Goal: Information Seeking & Learning: Learn about a topic

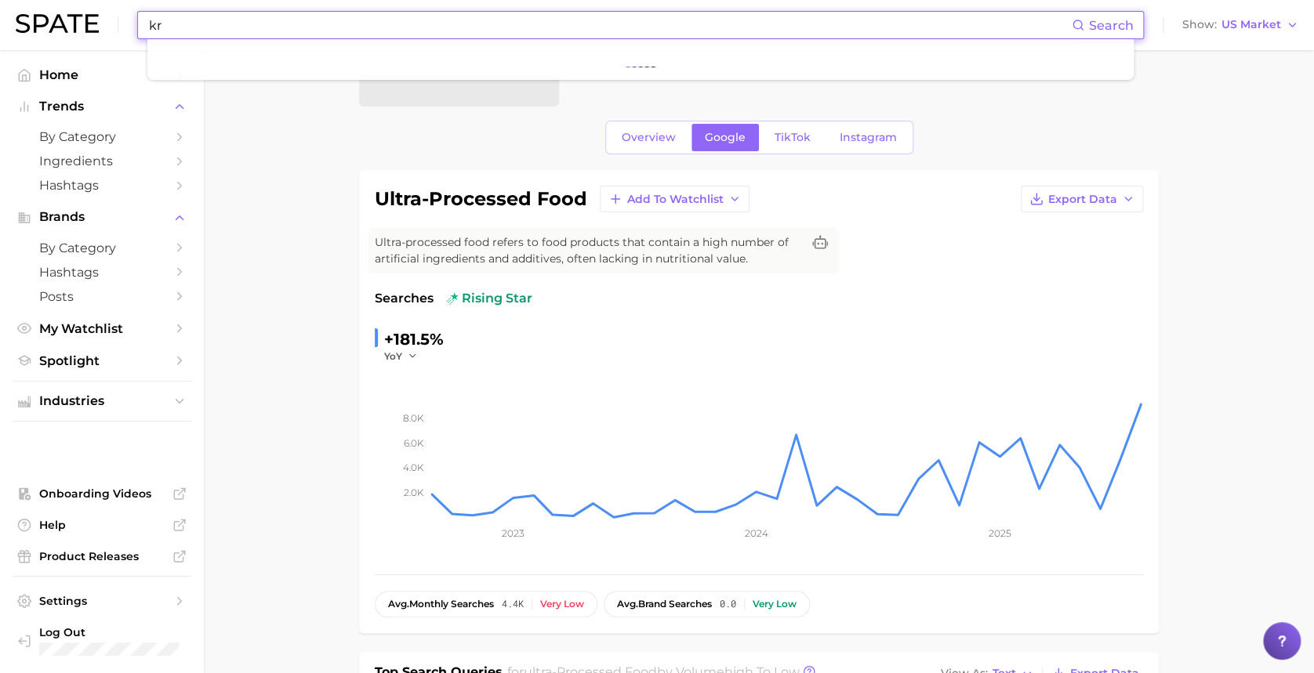
type input "k"
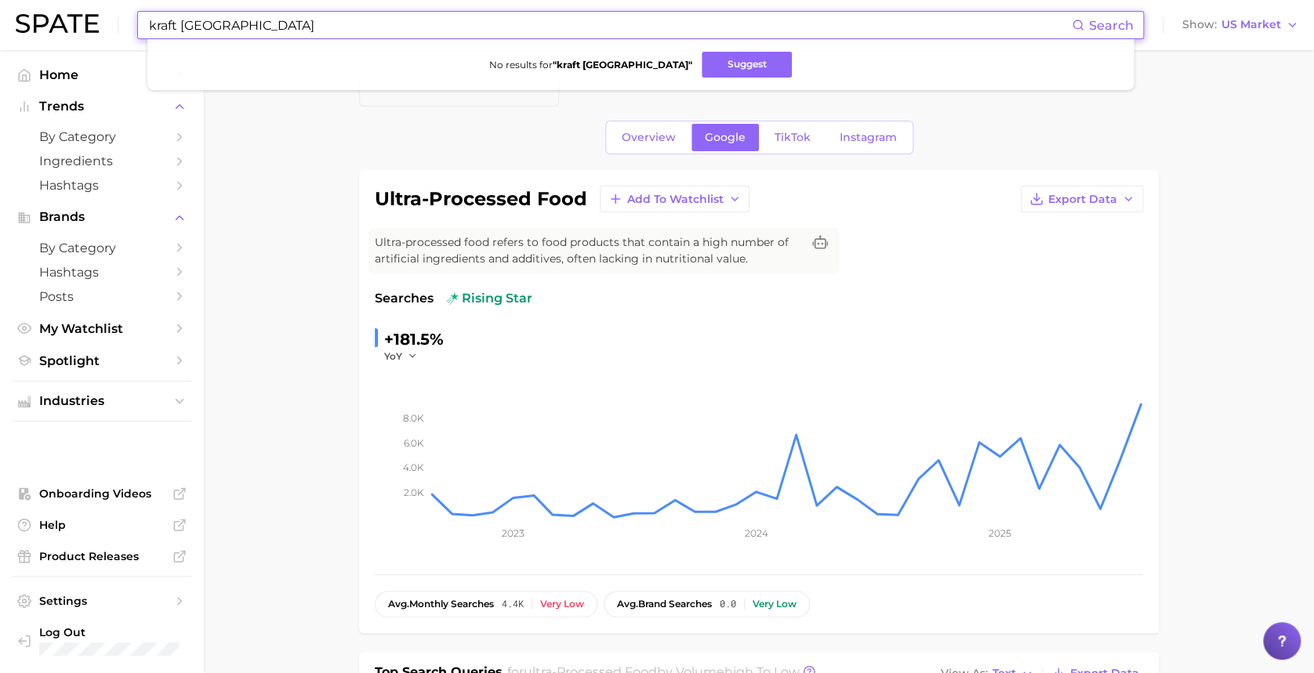
drag, startPoint x: 292, startPoint y: 25, endPoint x: 181, endPoint y: 34, distance: 111.6
click at [181, 34] on input "kraft [GEOGRAPHIC_DATA]" at bounding box center [609, 25] width 924 height 27
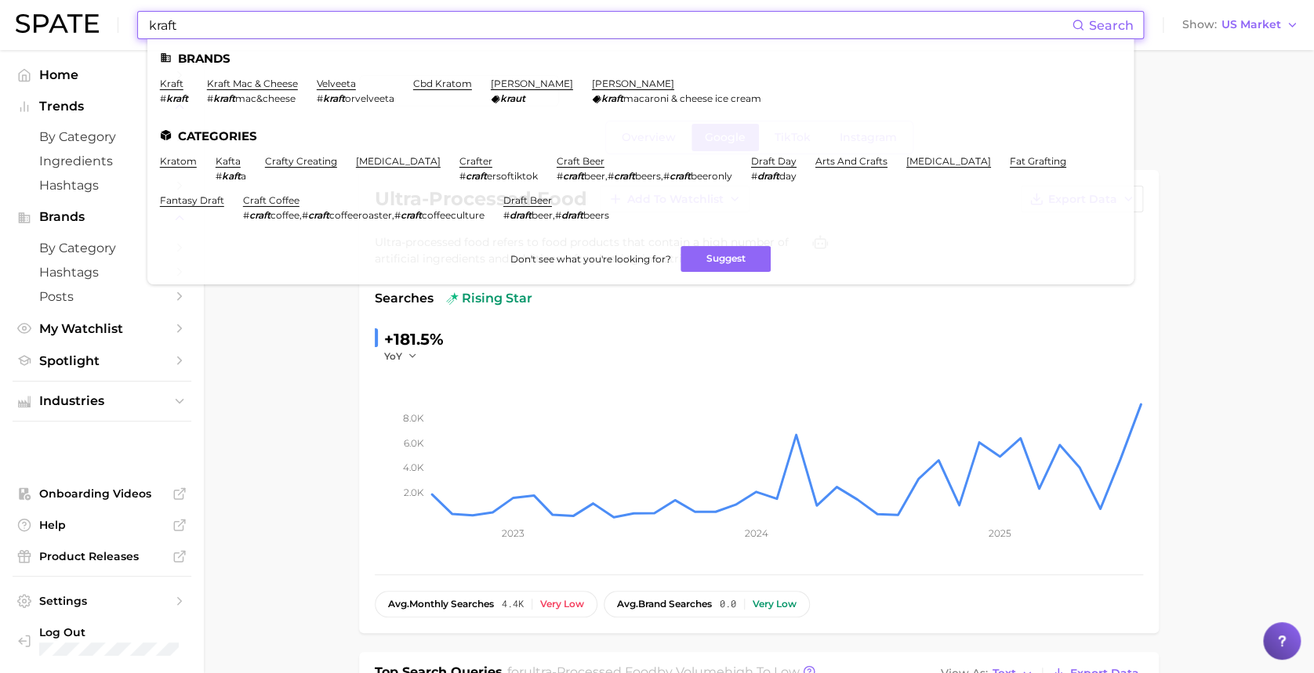
drag, startPoint x: 208, startPoint y: 32, endPoint x: 138, endPoint y: 31, distance: 69.8
click at [138, 31] on div "kraft Search Brands kraft # kraft kraft mac & cheese # kraft mac&cheese velveet…" at bounding box center [640, 25] width 1007 height 28
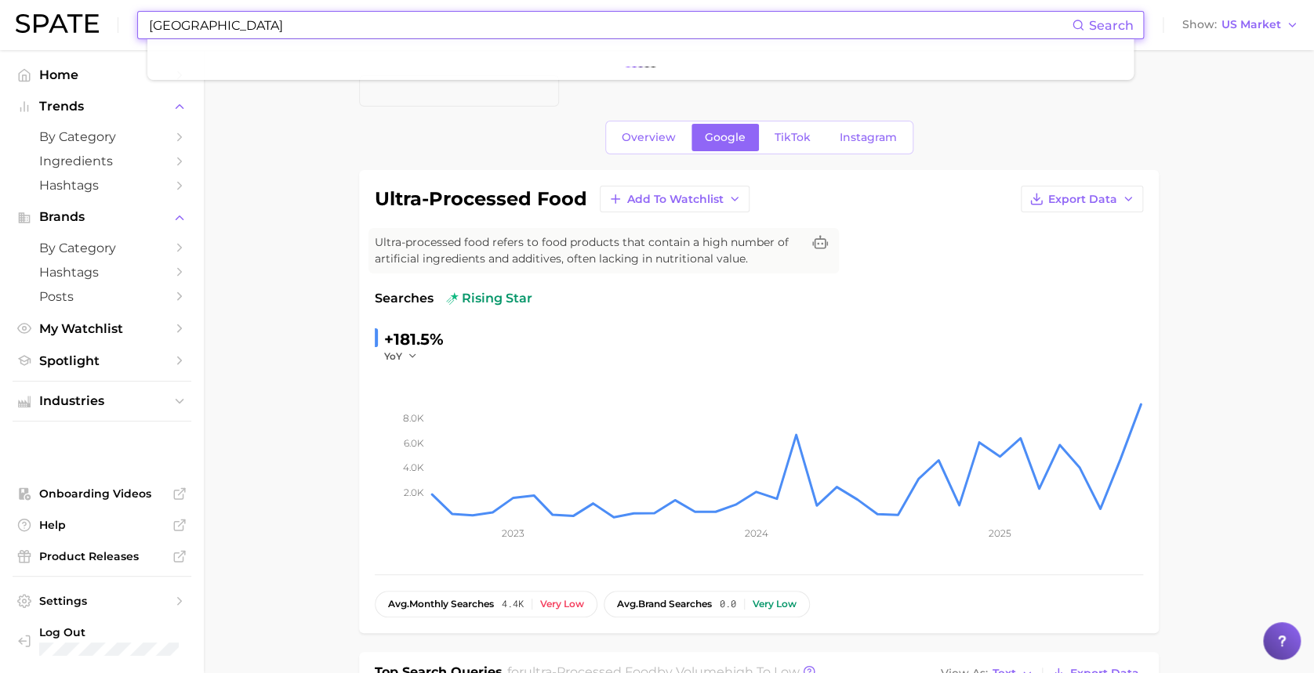
drag, startPoint x: 275, startPoint y: 31, endPoint x: 21, endPoint y: 1, distance: 255.8
click at [21, 1] on div "philadelphia Search Show US Market" at bounding box center [657, 25] width 1282 height 50
type input "[GEOGRAPHIC_DATA]"
